Goal: Transaction & Acquisition: Purchase product/service

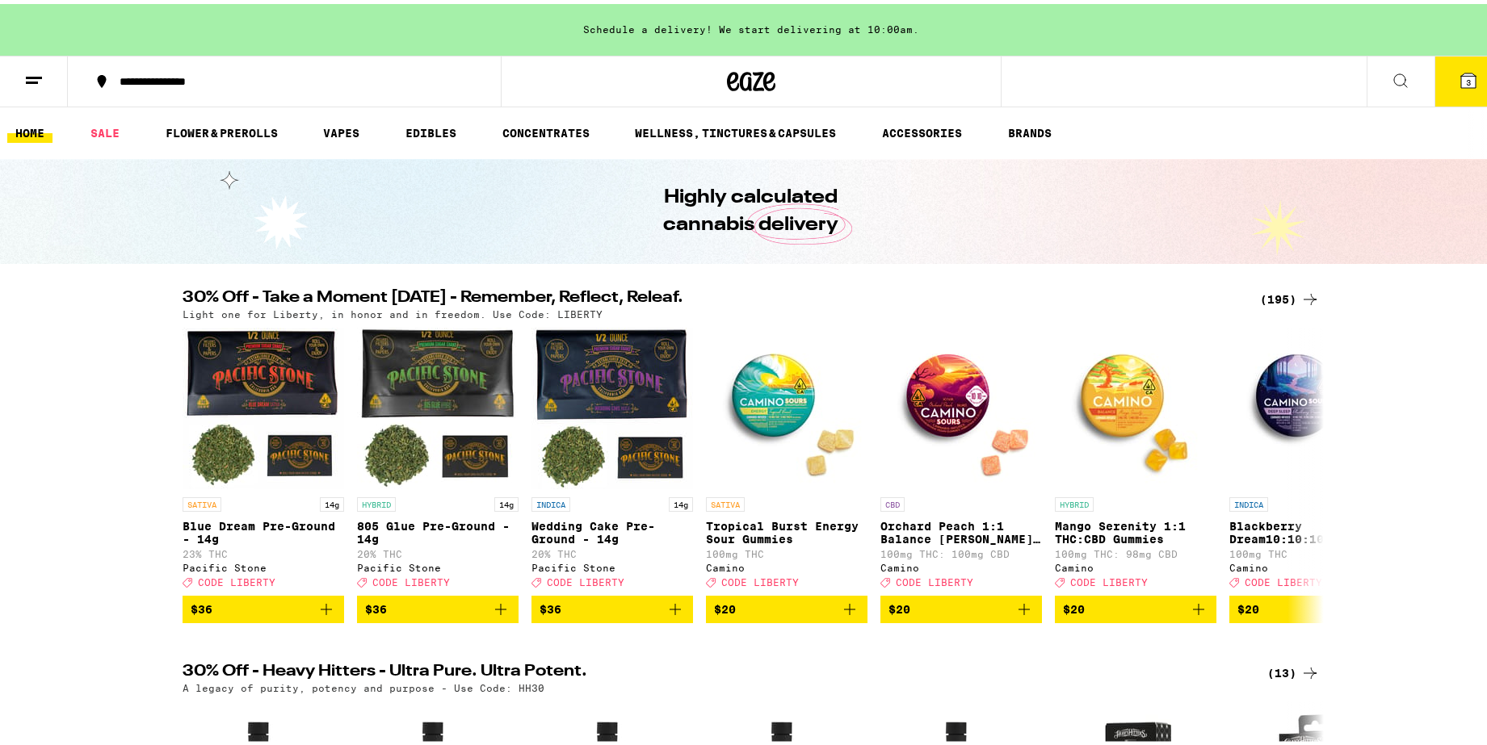
click at [1282, 293] on div "(195)" at bounding box center [1290, 295] width 60 height 19
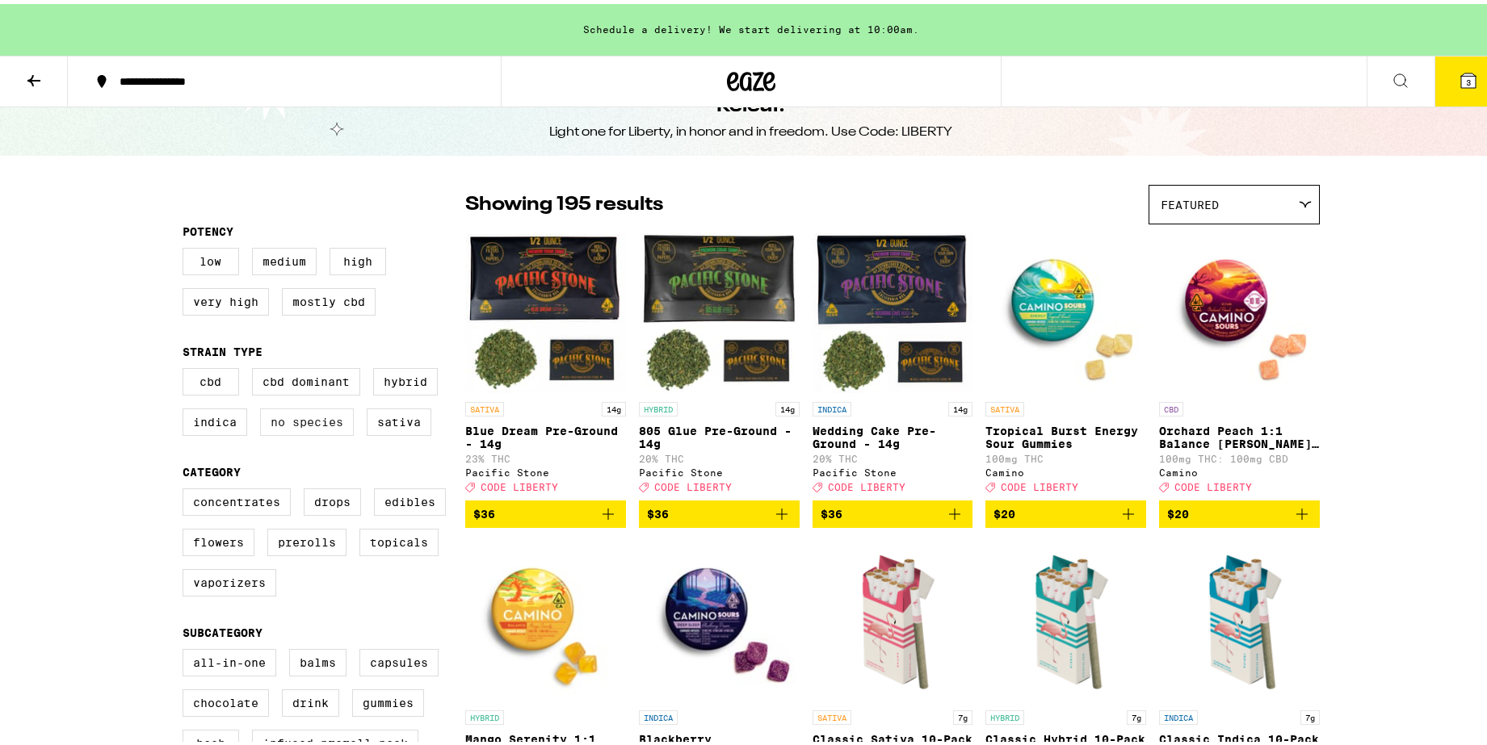
scroll to position [101, 0]
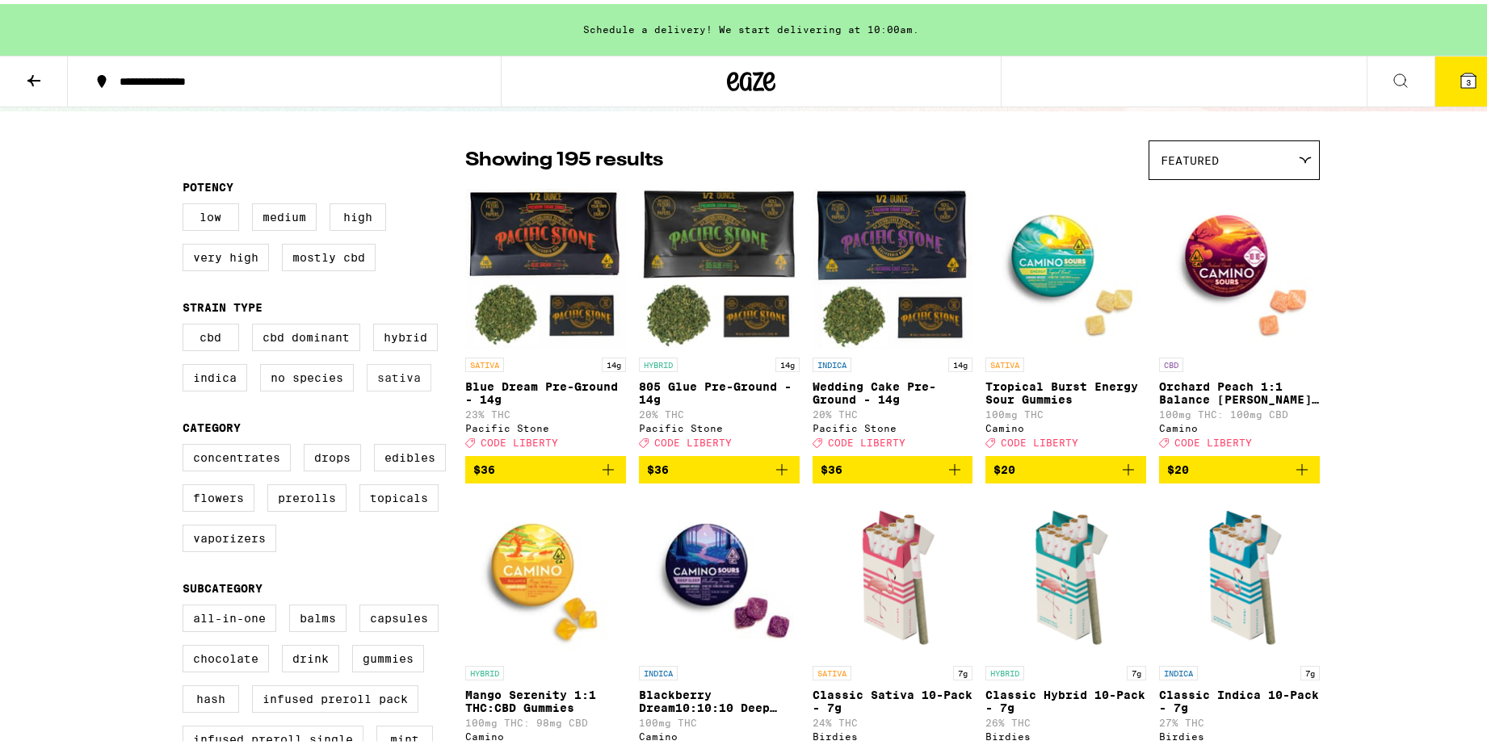
click at [389, 381] on label "Sativa" at bounding box center [399, 373] width 65 height 27
click at [187, 323] on input "Sativa" at bounding box center [186, 322] width 1 height 1
checkbox input "true"
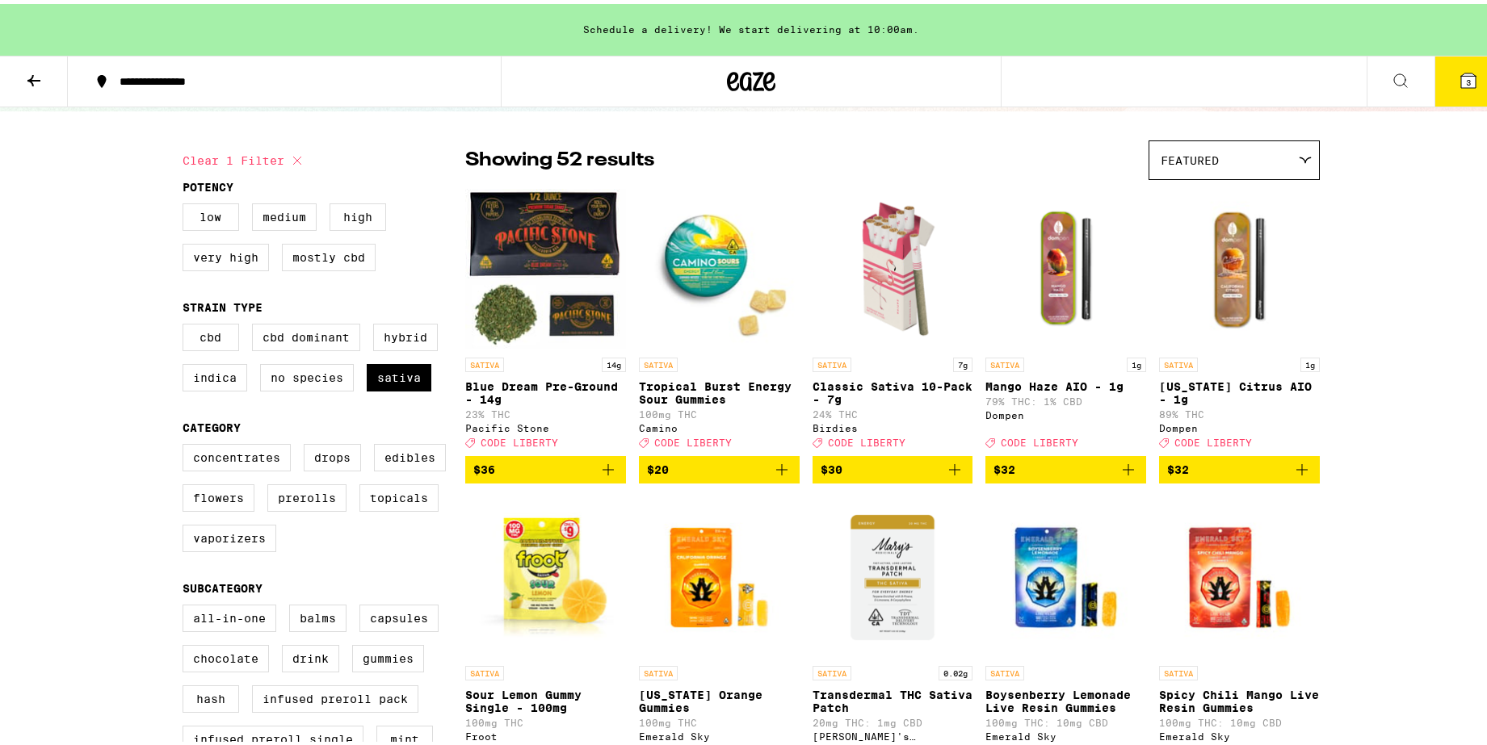
click at [1118, 476] on icon "Add to bag" at bounding box center [1127, 465] width 19 height 19
click at [1296, 476] on icon "Add to bag" at bounding box center [1301, 465] width 19 height 19
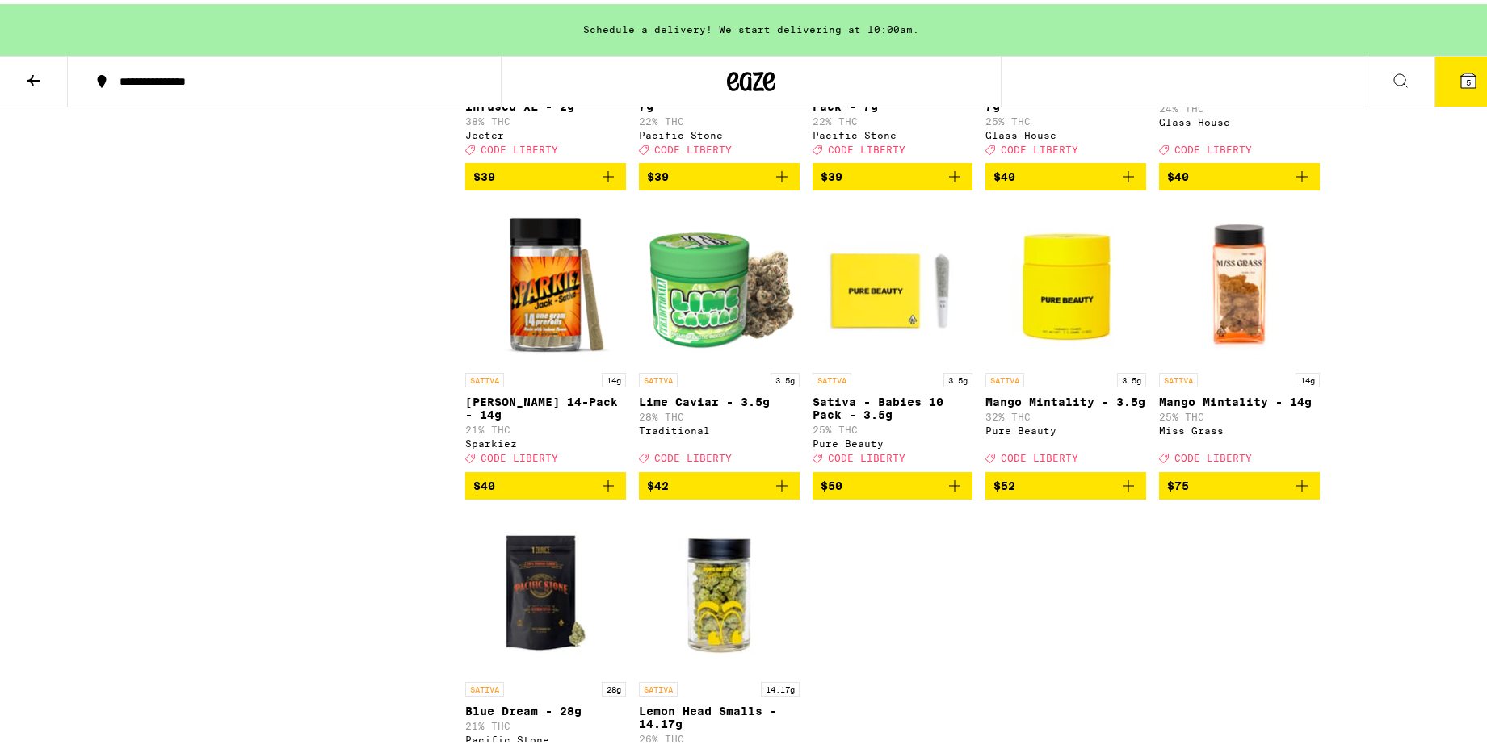
scroll to position [2837, 0]
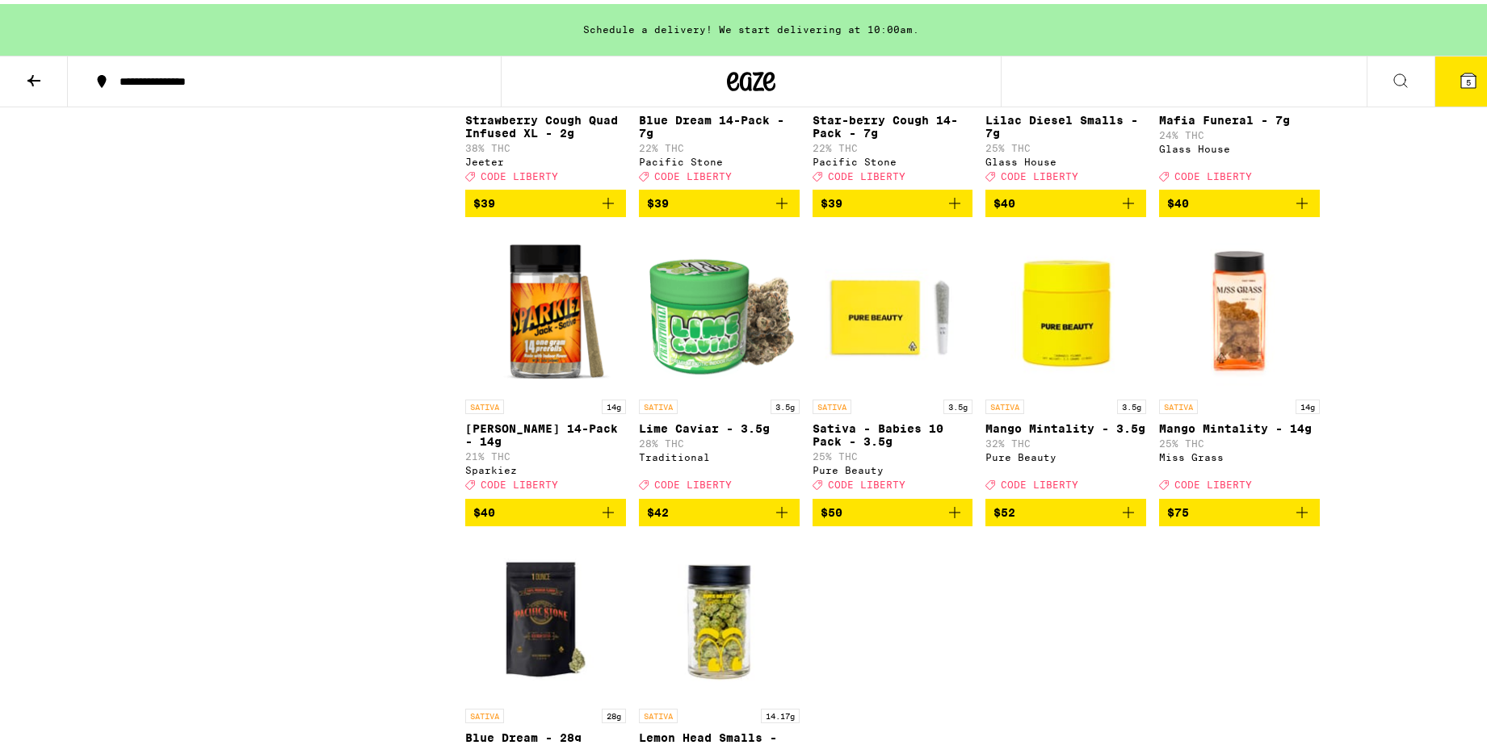
click at [1128, 518] on icon "Add to bag" at bounding box center [1127, 508] width 19 height 19
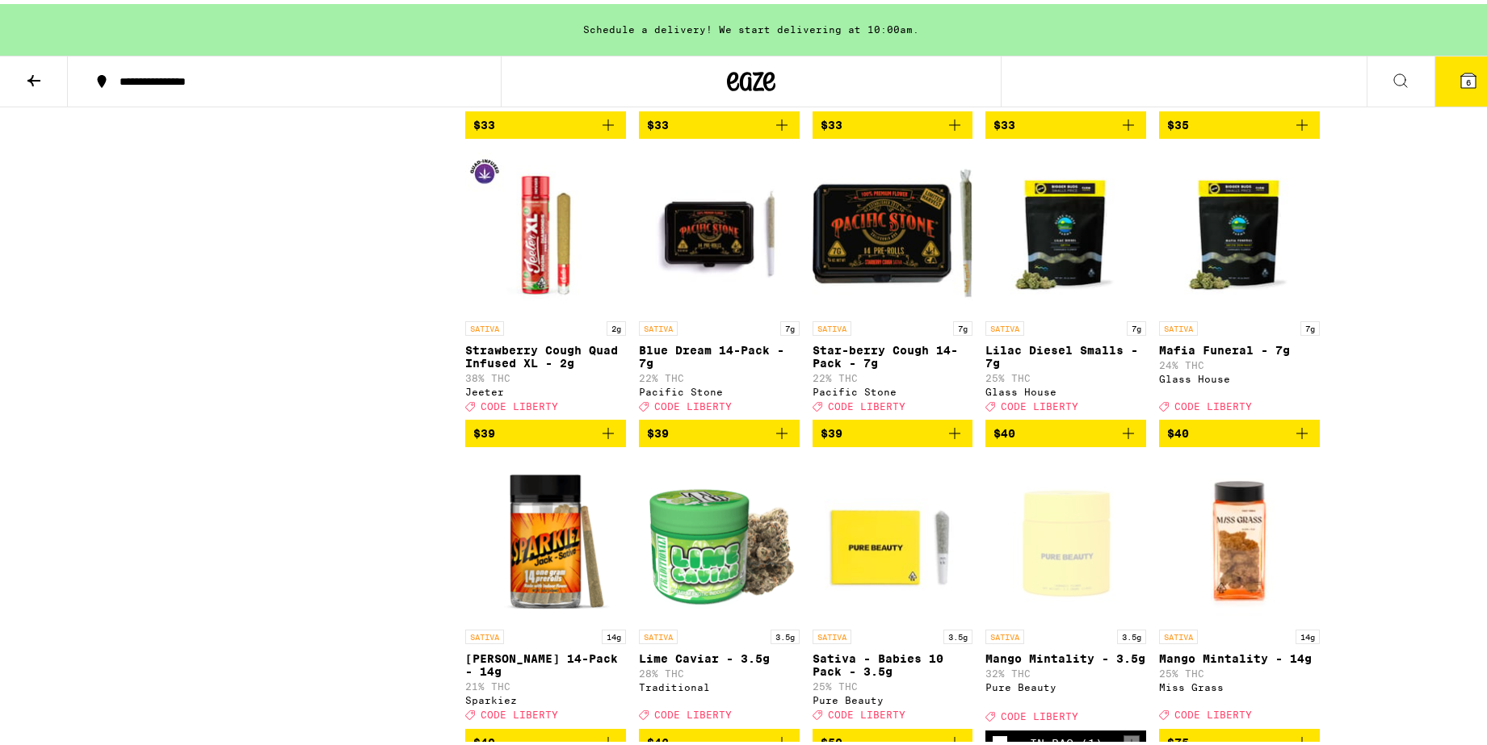
scroll to position [2534, 0]
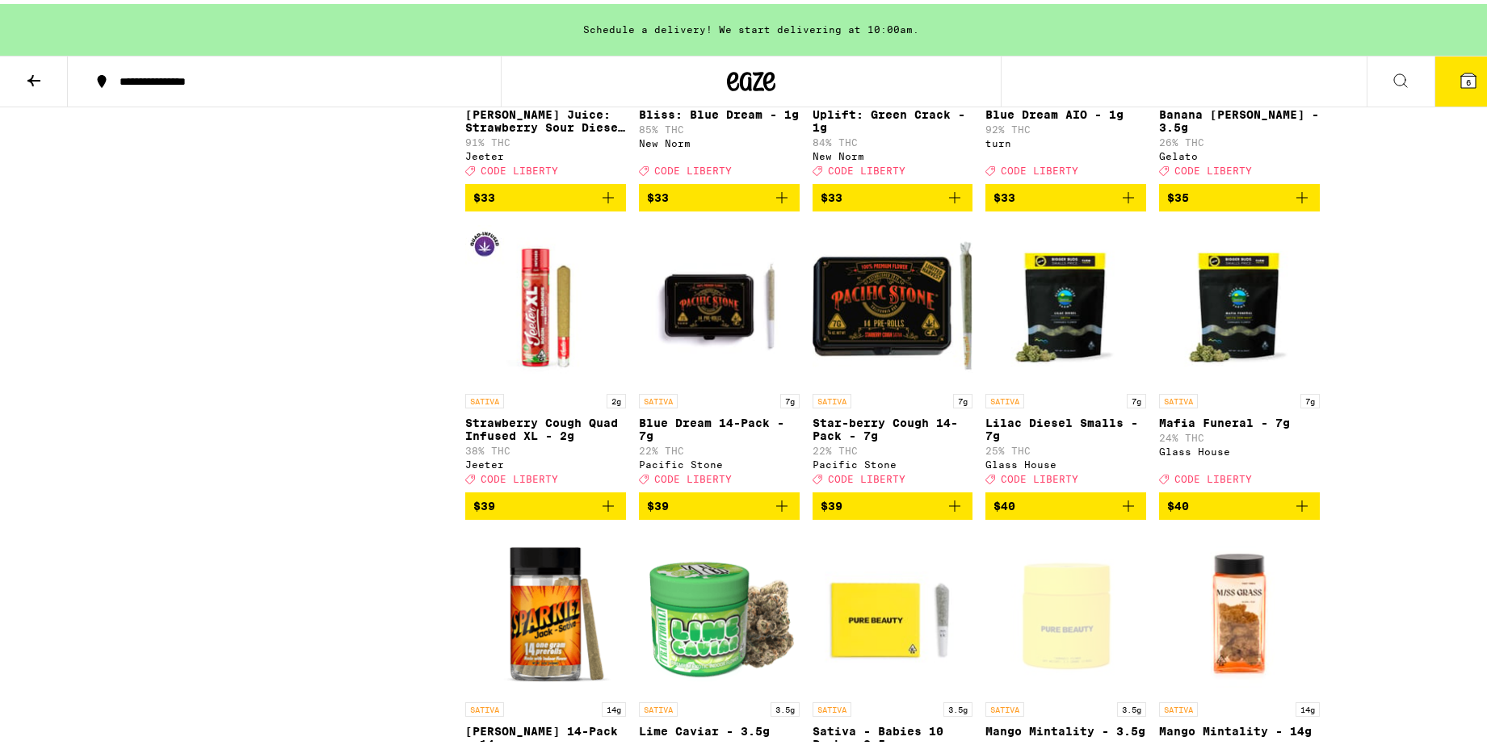
click at [598, 512] on icon "Add to bag" at bounding box center [607, 502] width 19 height 19
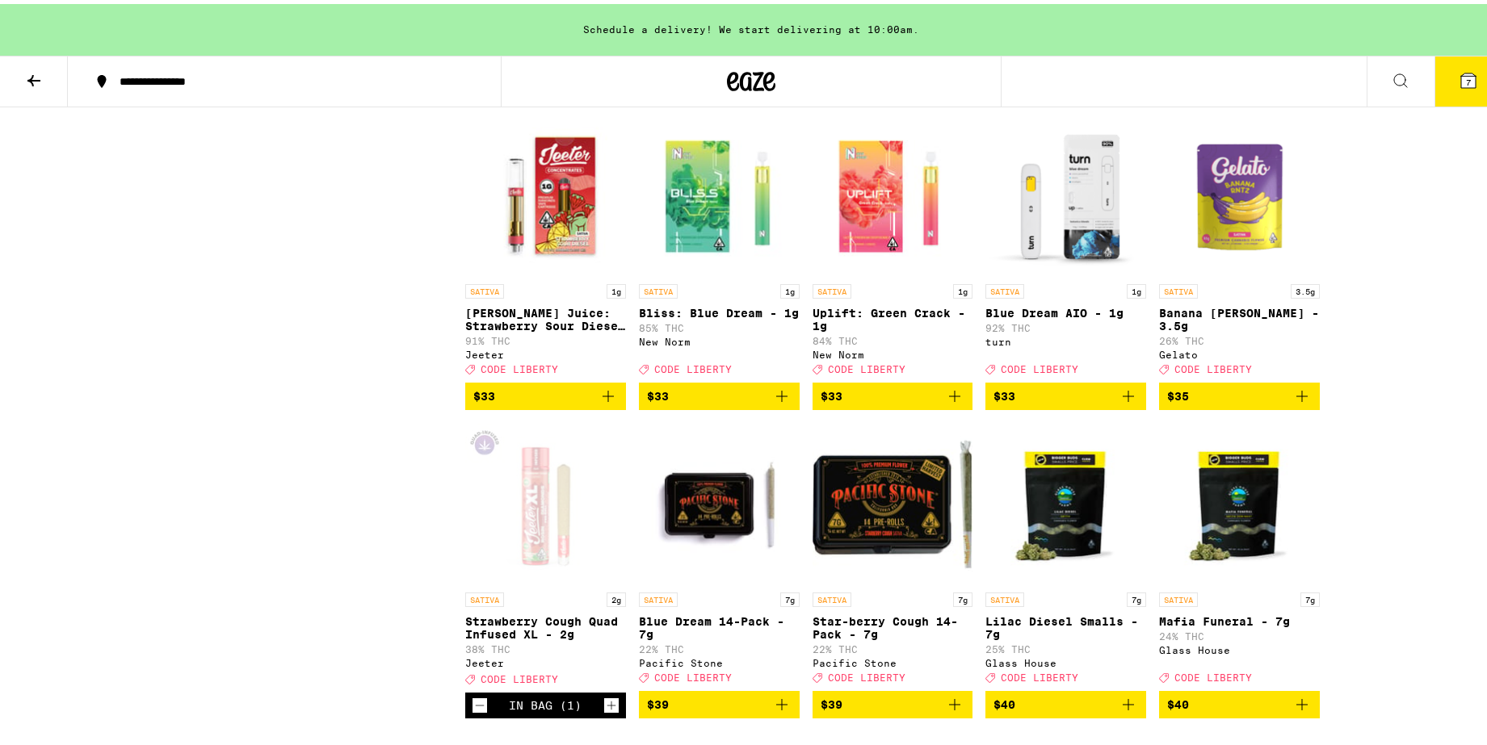
scroll to position [2231, 0]
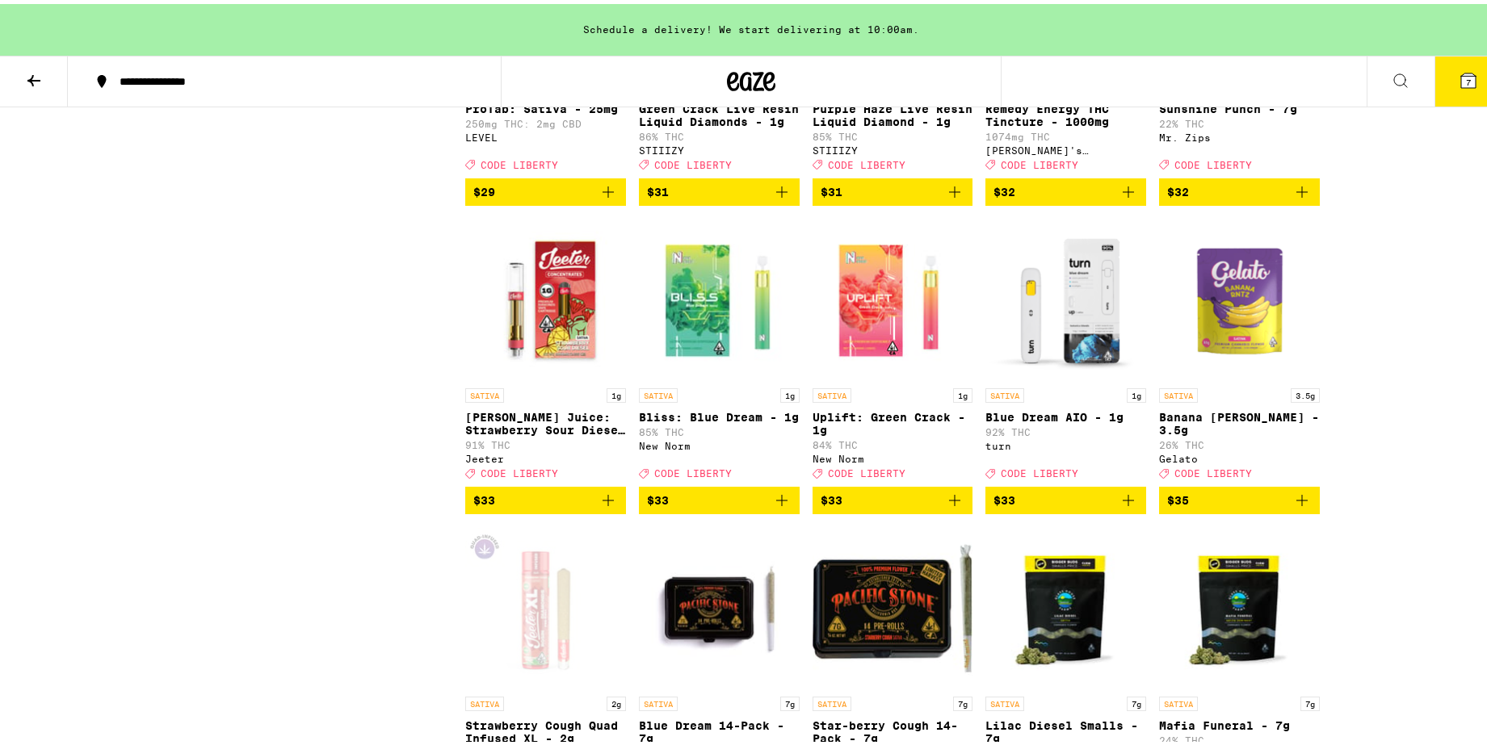
click at [945, 506] on icon "Add to bag" at bounding box center [954, 496] width 19 height 19
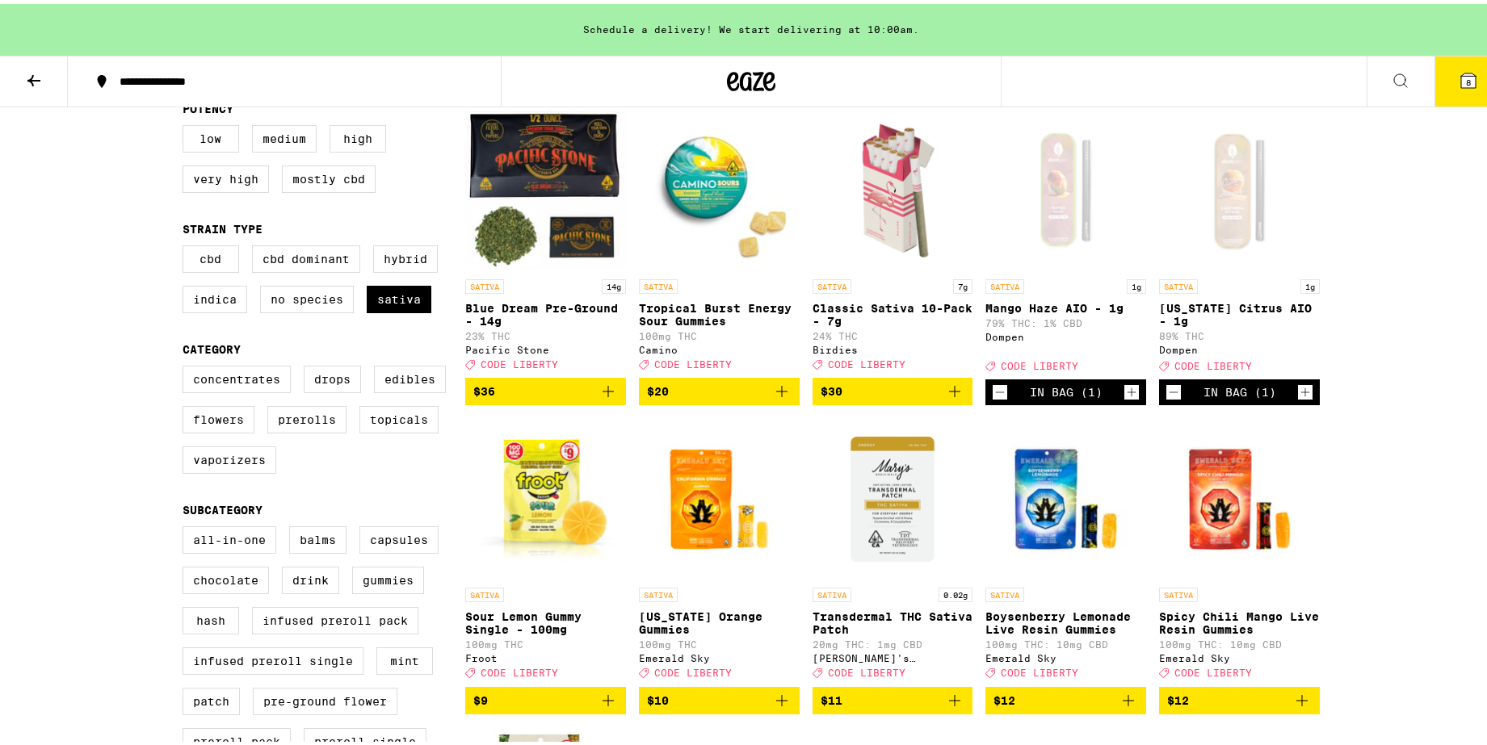
scroll to position [10, 0]
